Goal: Information Seeking & Learning: Learn about a topic

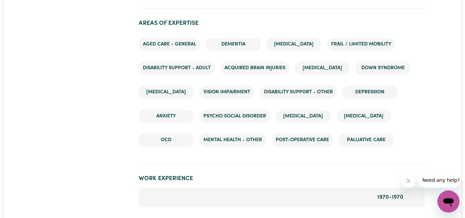
scroll to position [1046, 0]
drag, startPoint x: 398, startPoint y: 114, endPoint x: 163, endPoint y: 109, distance: 234.4
click at [163, 109] on ul "Aged care - General Dementia Parkinsons Frail / limited mobility Disability sup…" at bounding box center [282, 93] width 286 height 120
copy ul "Anxiety Psycho social disorder Schizophrenia Bipolar Disorder"
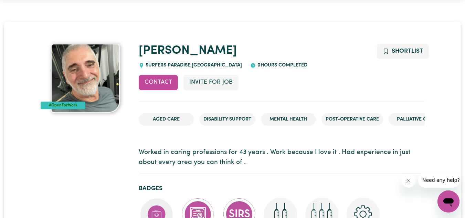
scroll to position [24, 0]
